Goal: Information Seeking & Learning: Learn about a topic

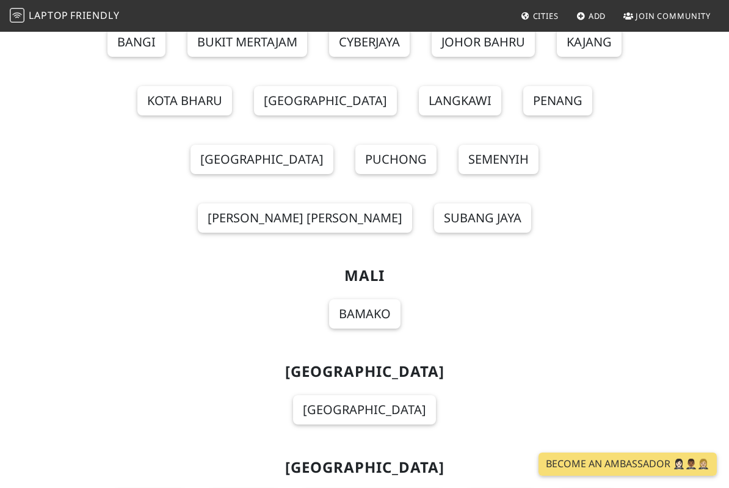
scroll to position [9310, 0]
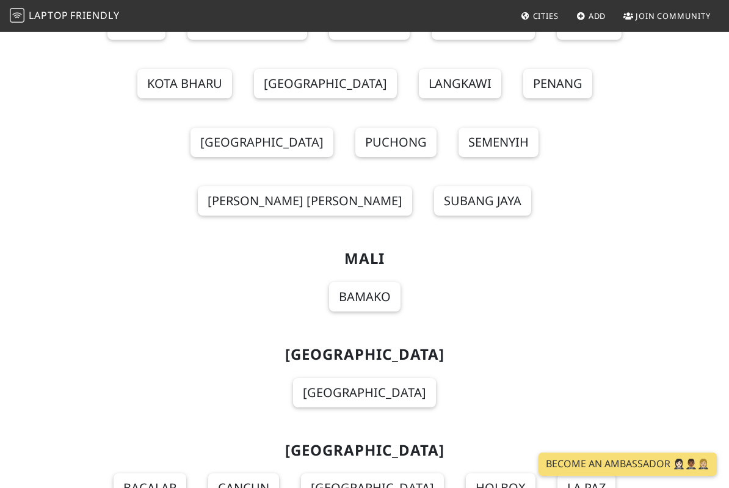
drag, startPoint x: 0, startPoint y: 0, endPoint x: 163, endPoint y: 245, distance: 294.6
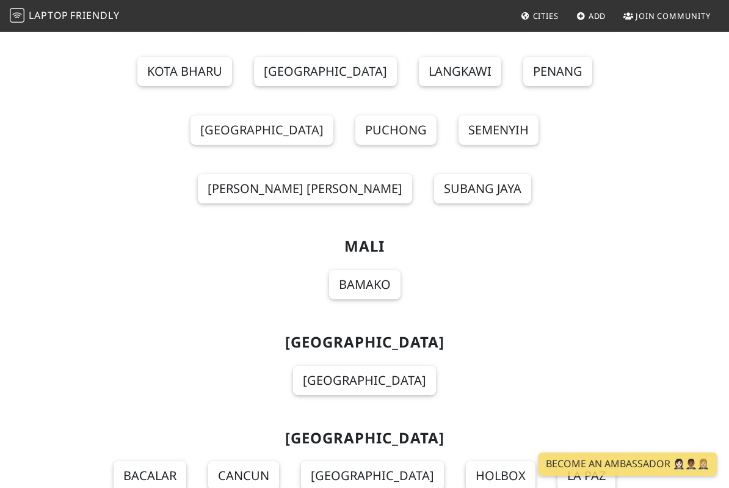
drag, startPoint x: 163, startPoint y: 245, endPoint x: 419, endPoint y: 283, distance: 259.2
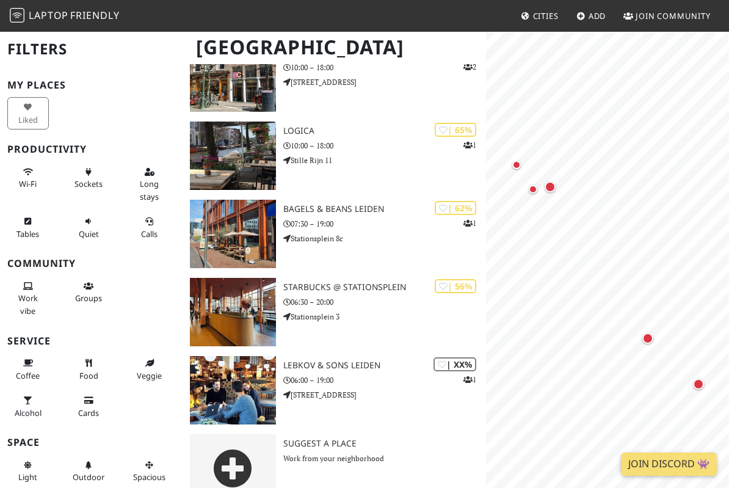
scroll to position [125, 0]
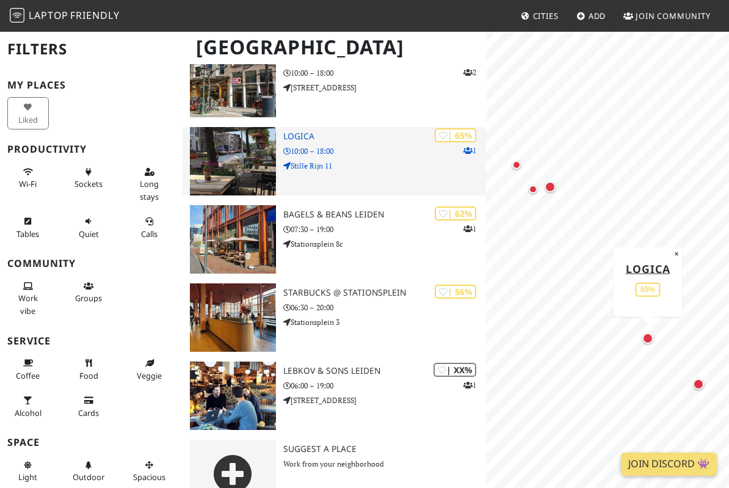
drag, startPoint x: 0, startPoint y: 0, endPoint x: 306, endPoint y: 149, distance: 340.2
click at [306, 149] on p "10:00 – 18:00" at bounding box center [384, 151] width 203 height 12
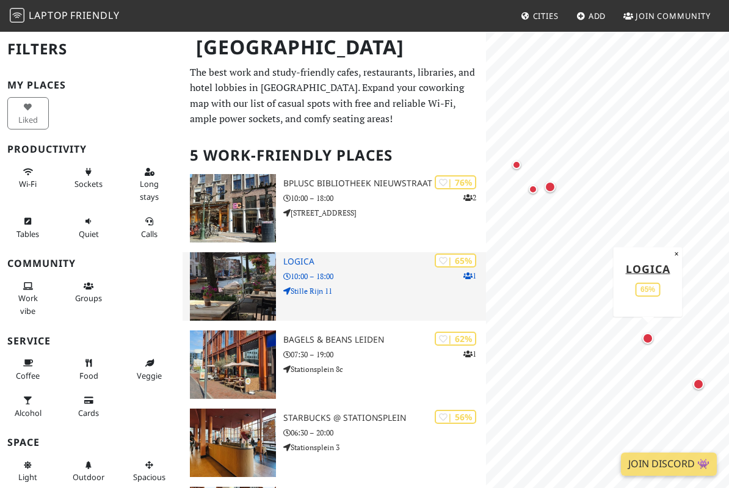
scroll to position [0, 0]
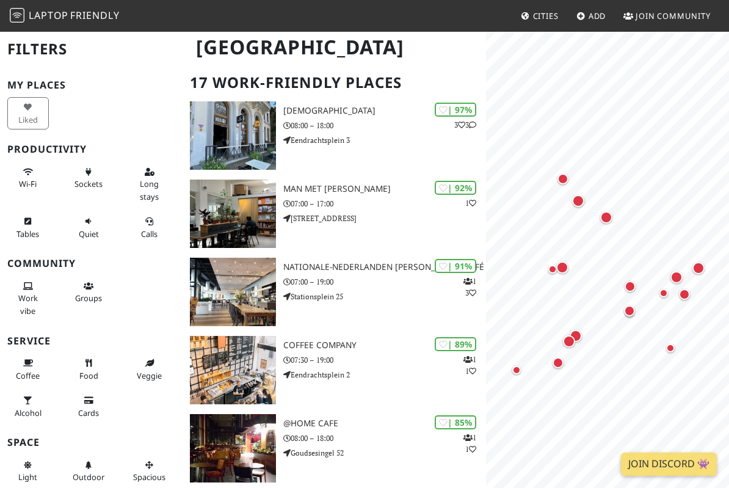
scroll to position [73, 0]
click at [237, 224] on img at bounding box center [233, 213] width 87 height 68
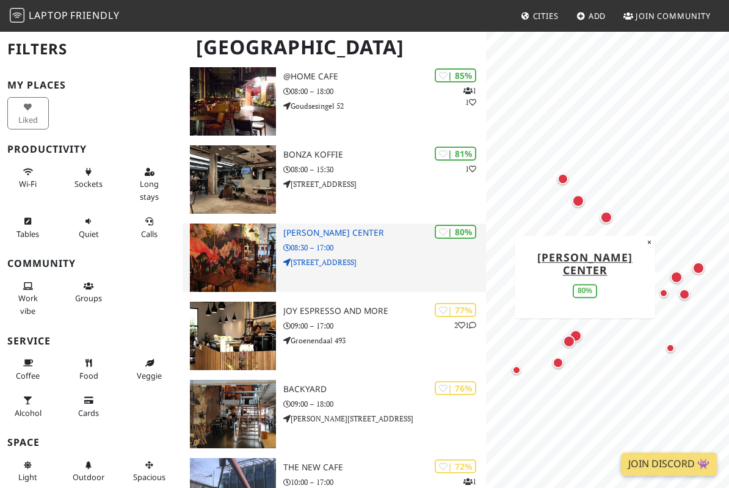
scroll to position [19, 0]
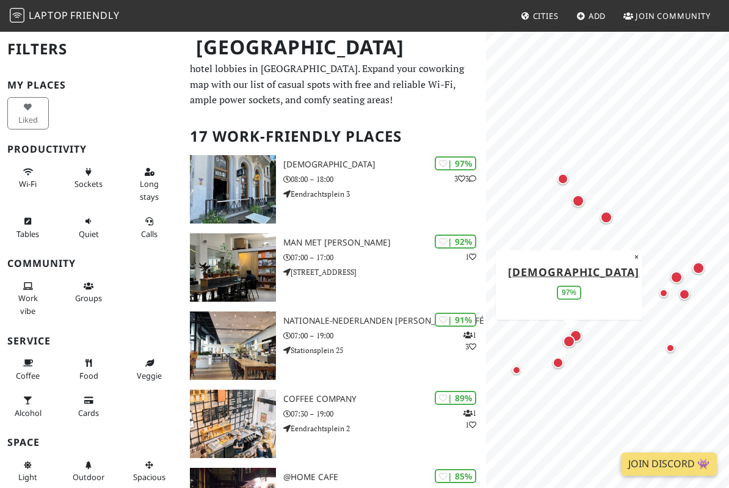
drag, startPoint x: 383, startPoint y: 150, endPoint x: 350, endPoint y: 106, distance: 54.1
click at [383, 150] on h2 "17 Work-Friendly Places" at bounding box center [334, 136] width 289 height 37
click at [391, 190] on p "Eendrachtsplein 3" at bounding box center [384, 194] width 203 height 12
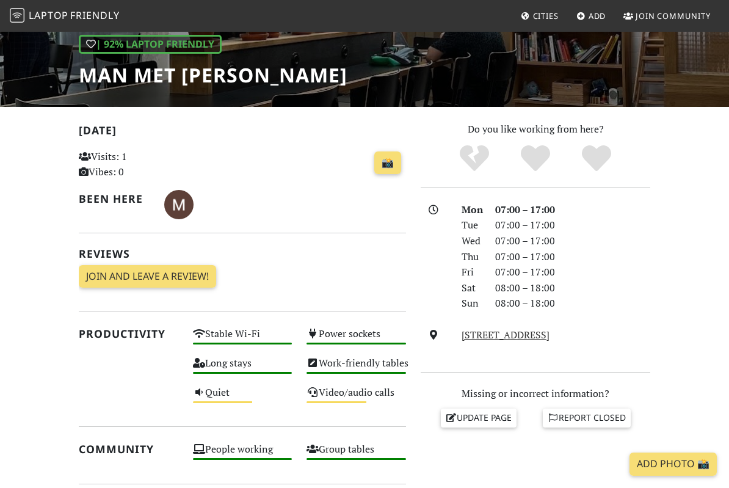
scroll to position [103, 0]
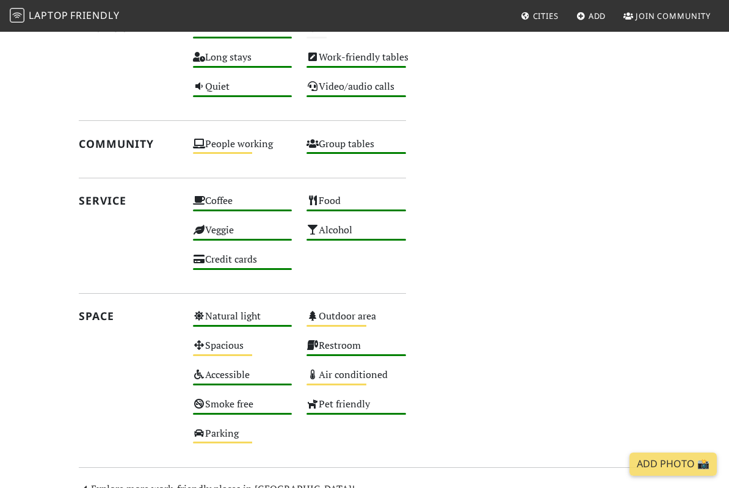
scroll to position [916, 0]
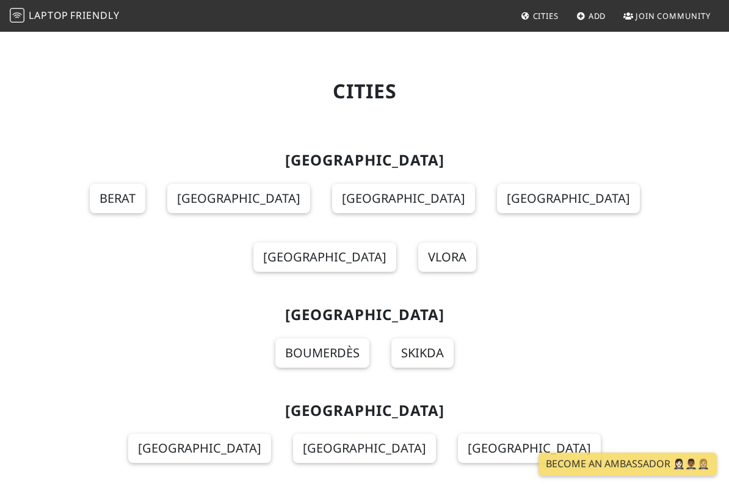
scroll to position [9322, 0]
